Goal: Task Accomplishment & Management: Use online tool/utility

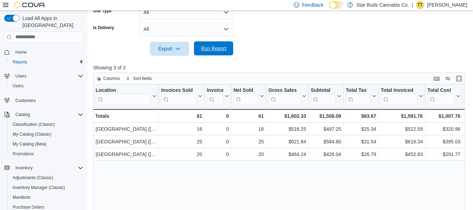
scroll to position [100, 0]
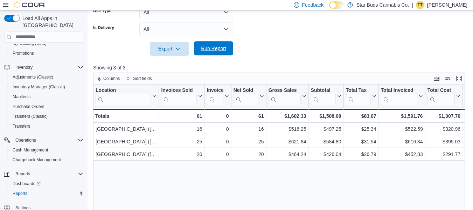
click at [214, 47] on span "Run Report" at bounding box center [213, 48] width 25 height 7
click at [212, 52] on span "Run Report" at bounding box center [213, 48] width 31 height 14
click at [215, 47] on span "Run Report" at bounding box center [213, 48] width 25 height 7
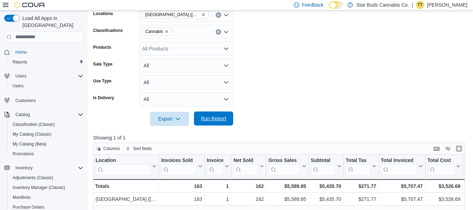
scroll to position [100, 0]
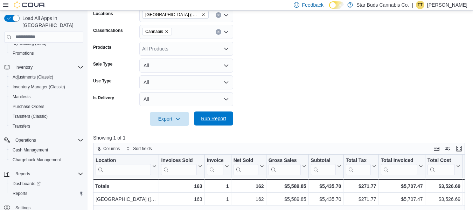
click at [210, 118] on span "Run Report" at bounding box center [213, 118] width 25 height 7
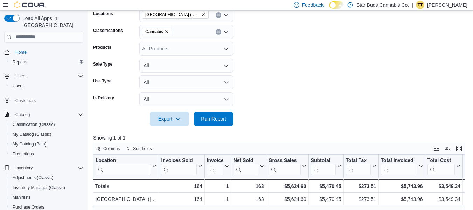
scroll to position [100, 0]
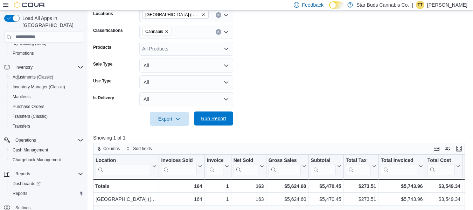
drag, startPoint x: 0, startPoint y: 0, endPoint x: 216, endPoint y: 120, distance: 246.8
click at [216, 120] on span "Run Report" at bounding box center [213, 118] width 25 height 7
